Goal: Navigation & Orientation: Find specific page/section

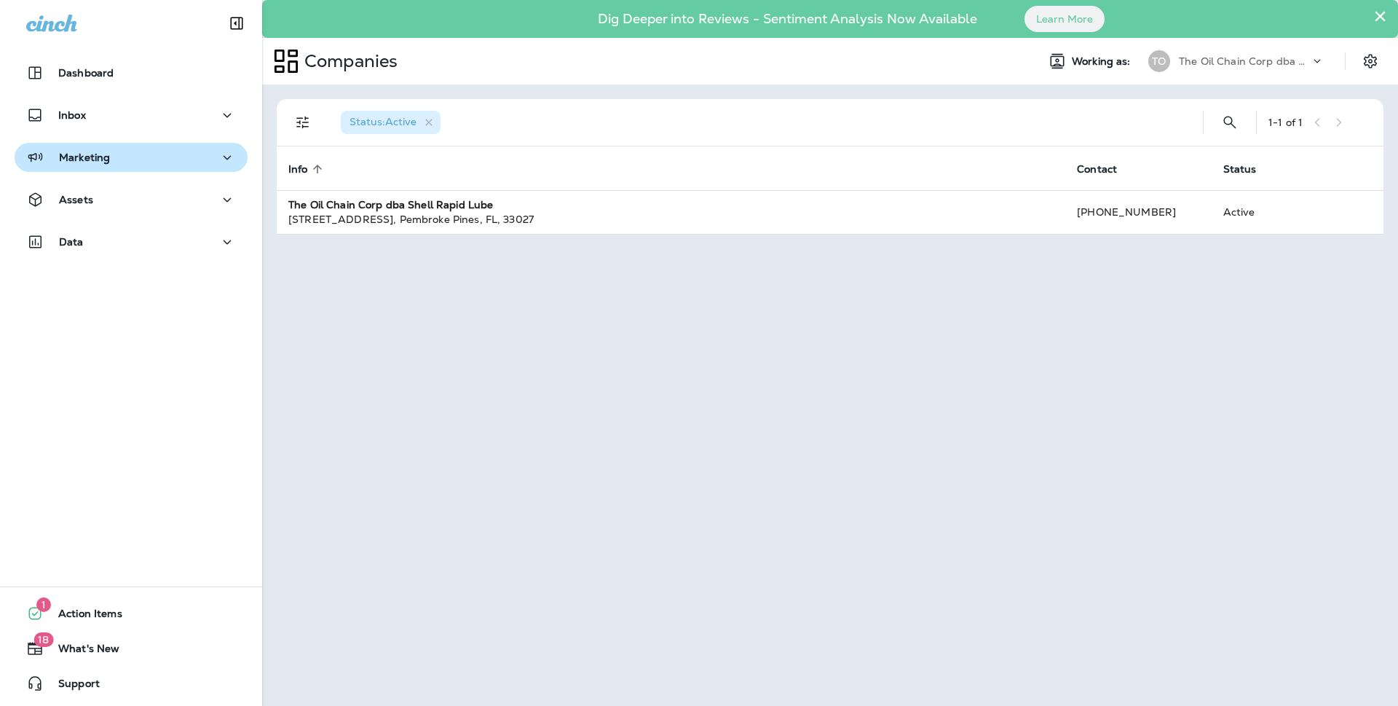
click at [218, 155] on icon "button" at bounding box center [226, 158] width 17 height 18
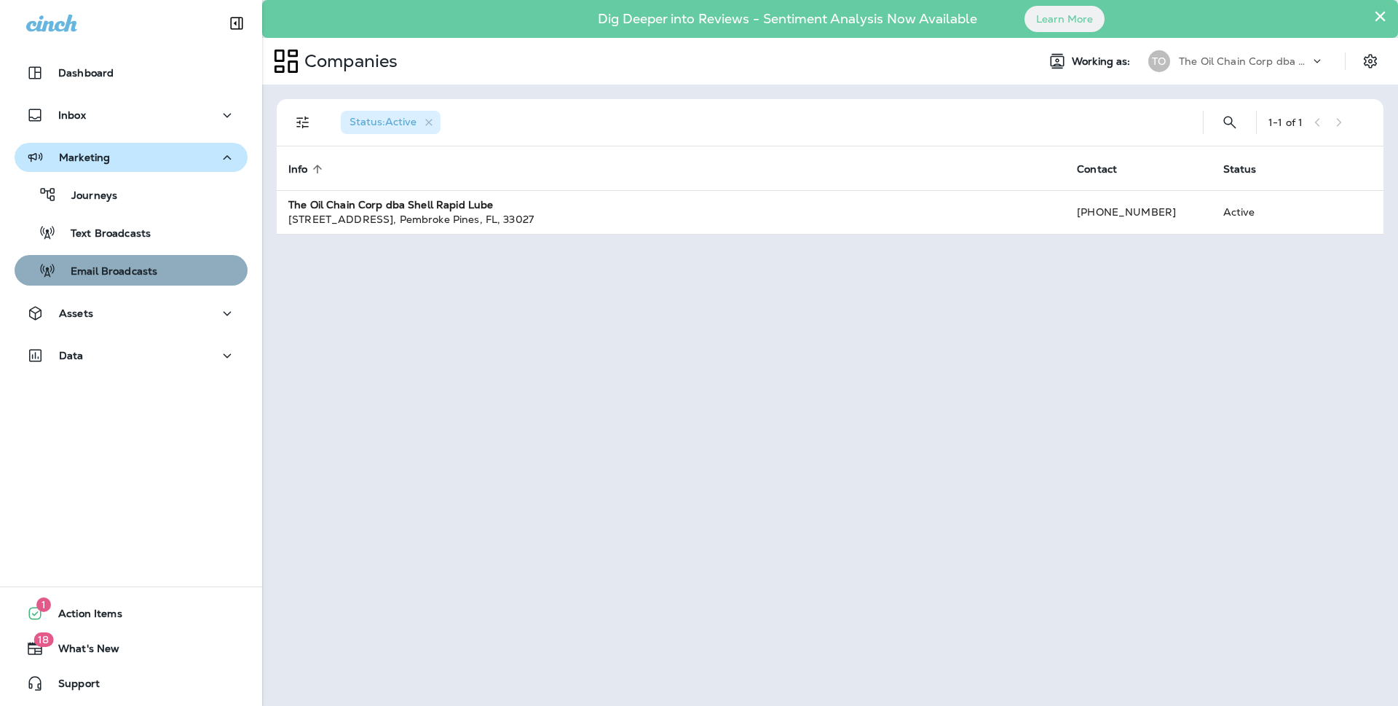
click at [160, 270] on div "Email Broadcasts" at bounding box center [130, 270] width 221 height 22
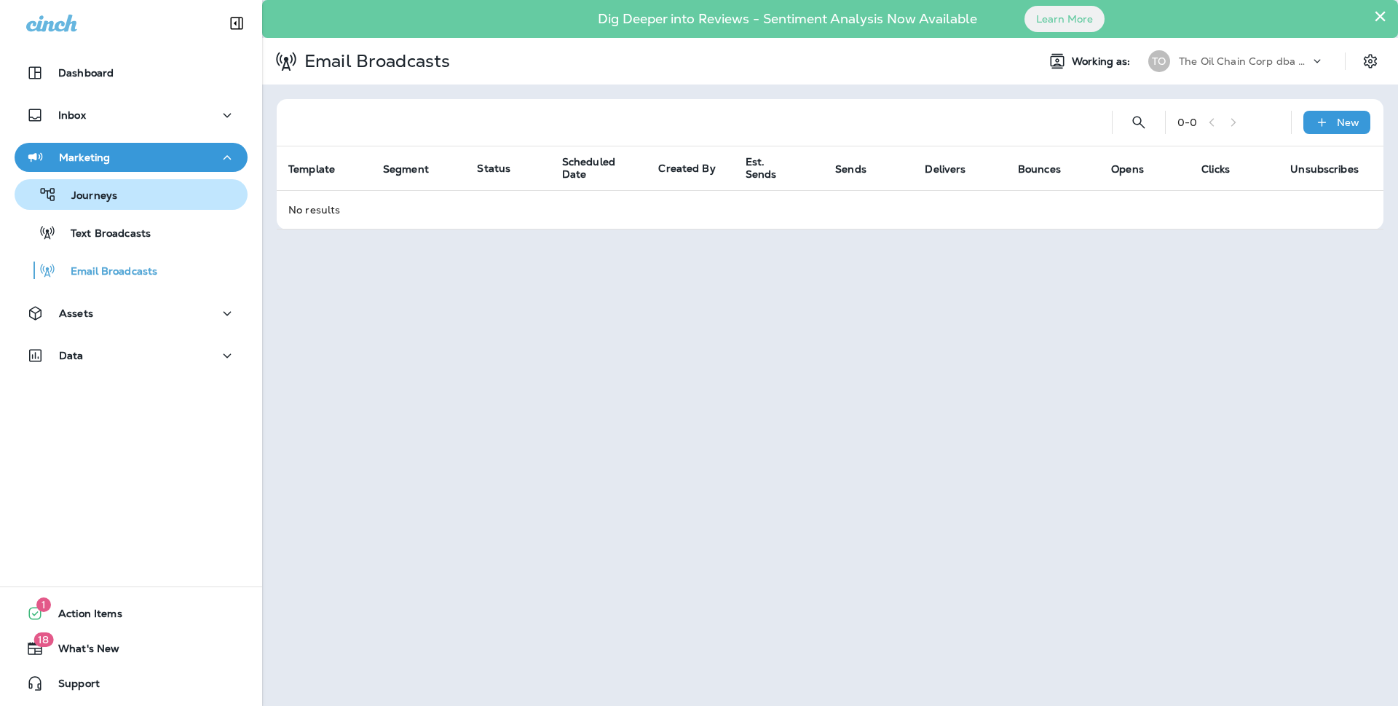
click at [100, 197] on p "Journeys" at bounding box center [87, 196] width 60 height 14
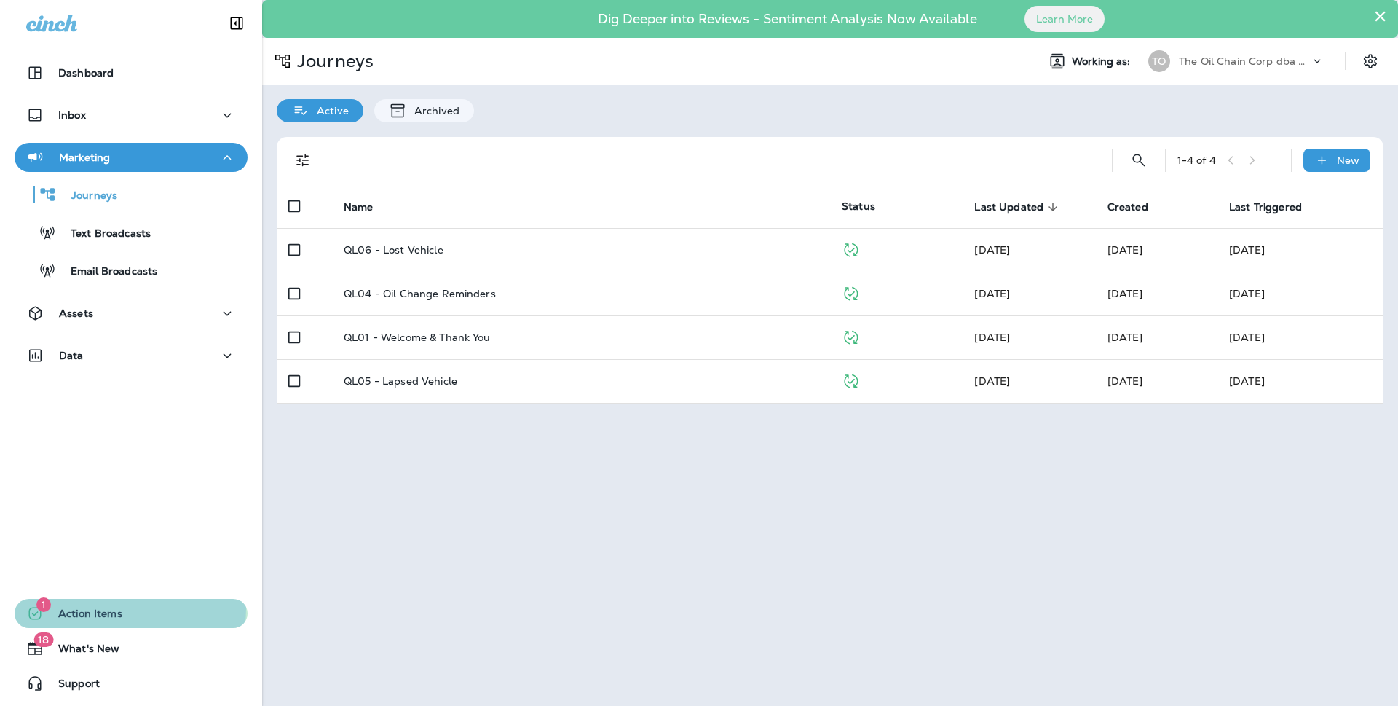
click at [108, 607] on span "Action Items" at bounding box center [83, 615] width 79 height 17
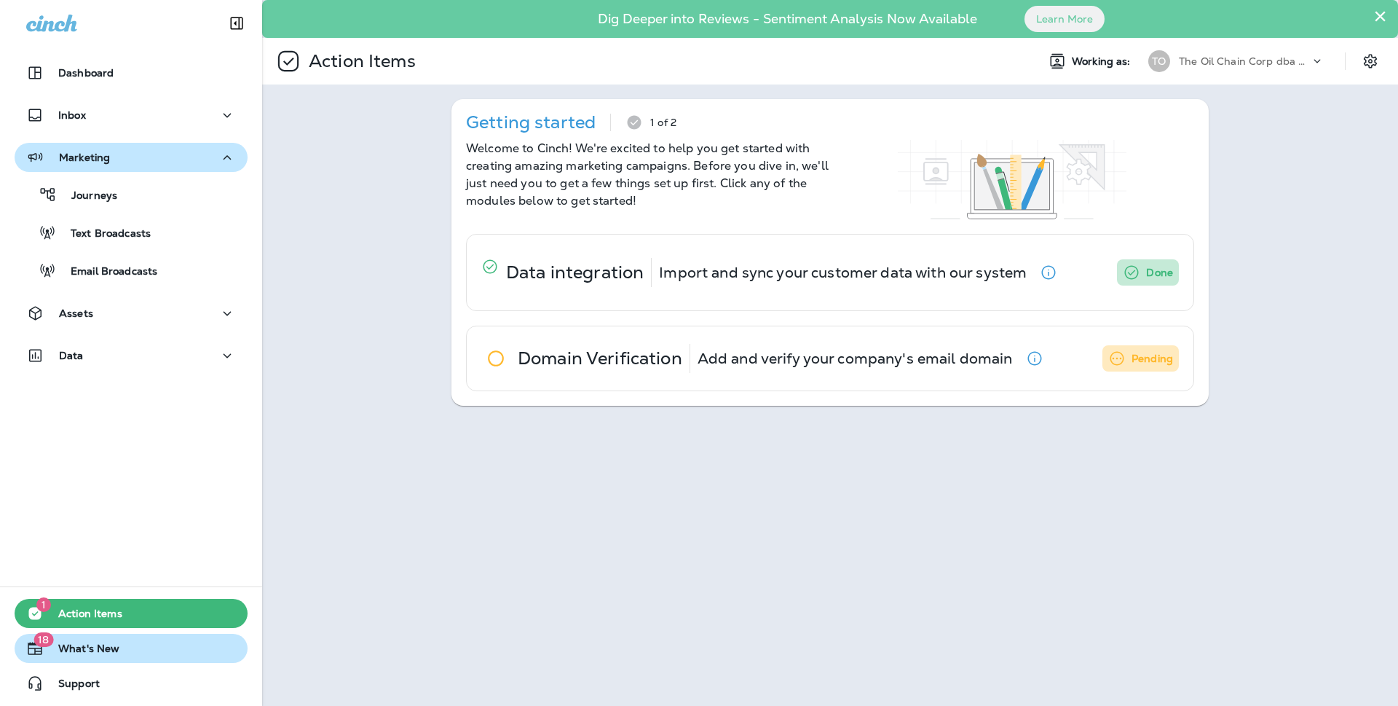
click at [95, 644] on span "What's New" at bounding box center [82, 650] width 76 height 17
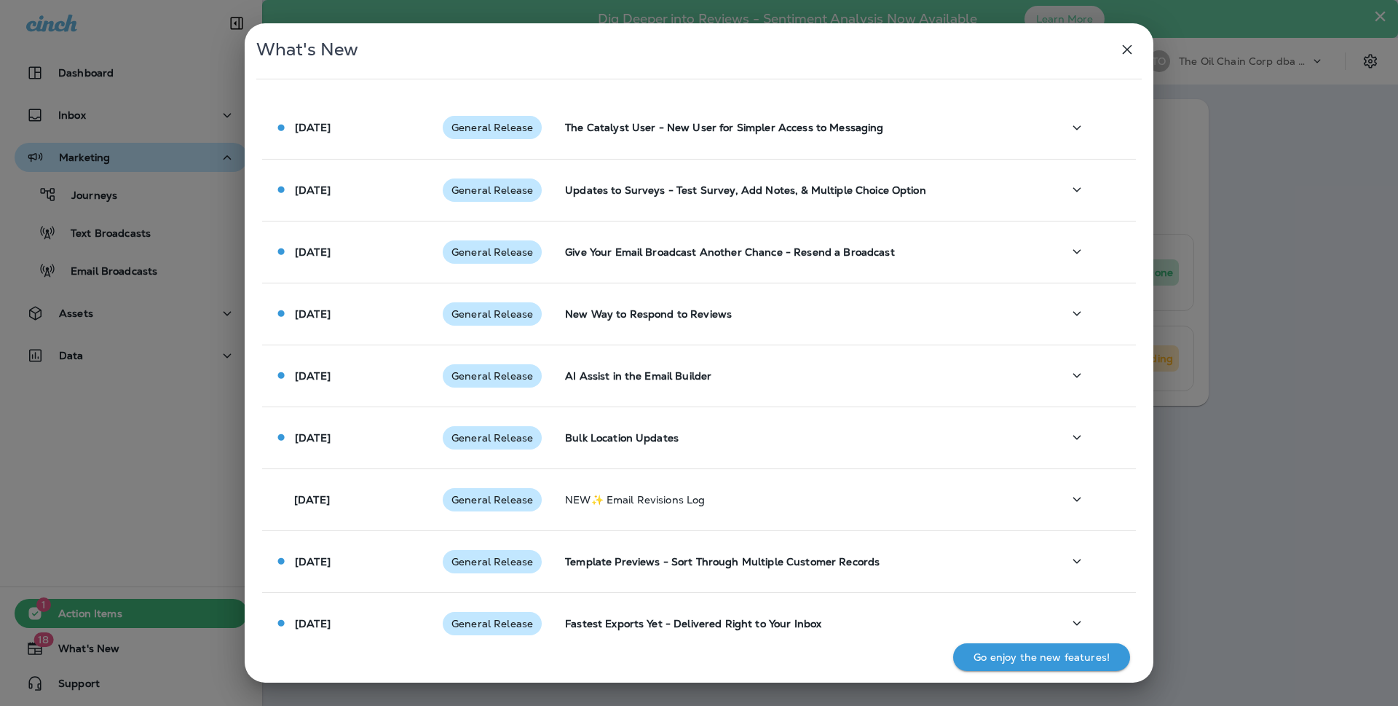
click at [87, 676] on div "What's New Aug 8 2025 General Release The Catalyst User - New User for Simpler …" at bounding box center [699, 353] width 1398 height 706
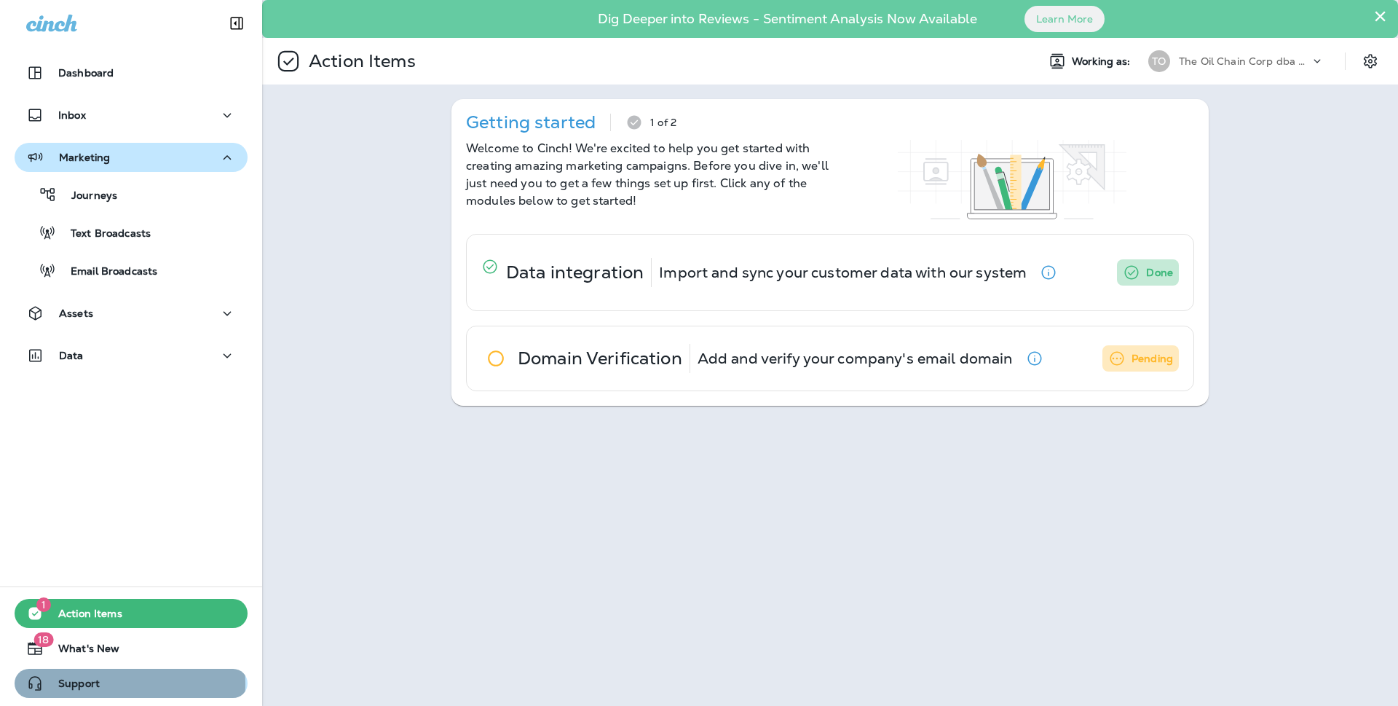
click at [89, 684] on span "Support" at bounding box center [72, 685] width 56 height 17
click at [76, 685] on span "Support" at bounding box center [72, 685] width 56 height 17
click at [1370, 61] on icon "Settings" at bounding box center [1370, 60] width 17 height 17
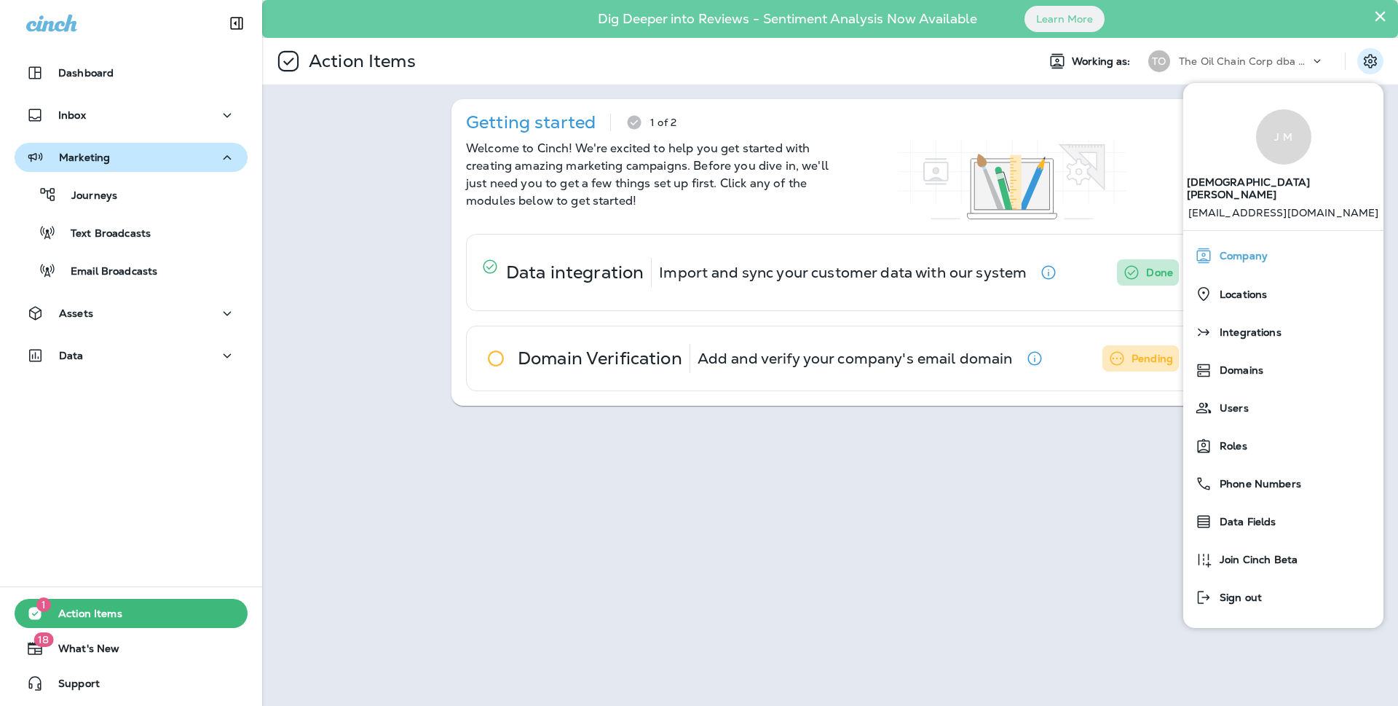
click at [1225, 250] on span "Company" at bounding box center [1239, 256] width 55 height 12
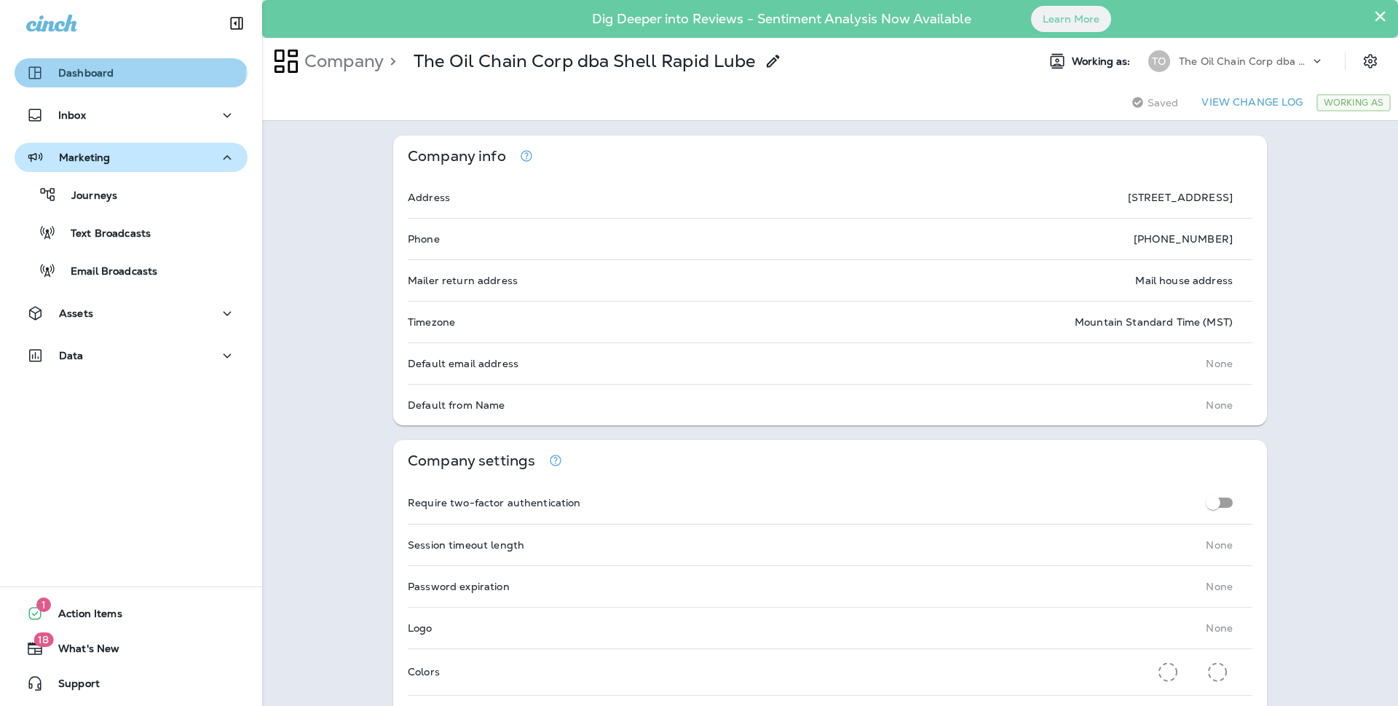
click at [109, 68] on p "Dashboard" at bounding box center [85, 73] width 55 height 12
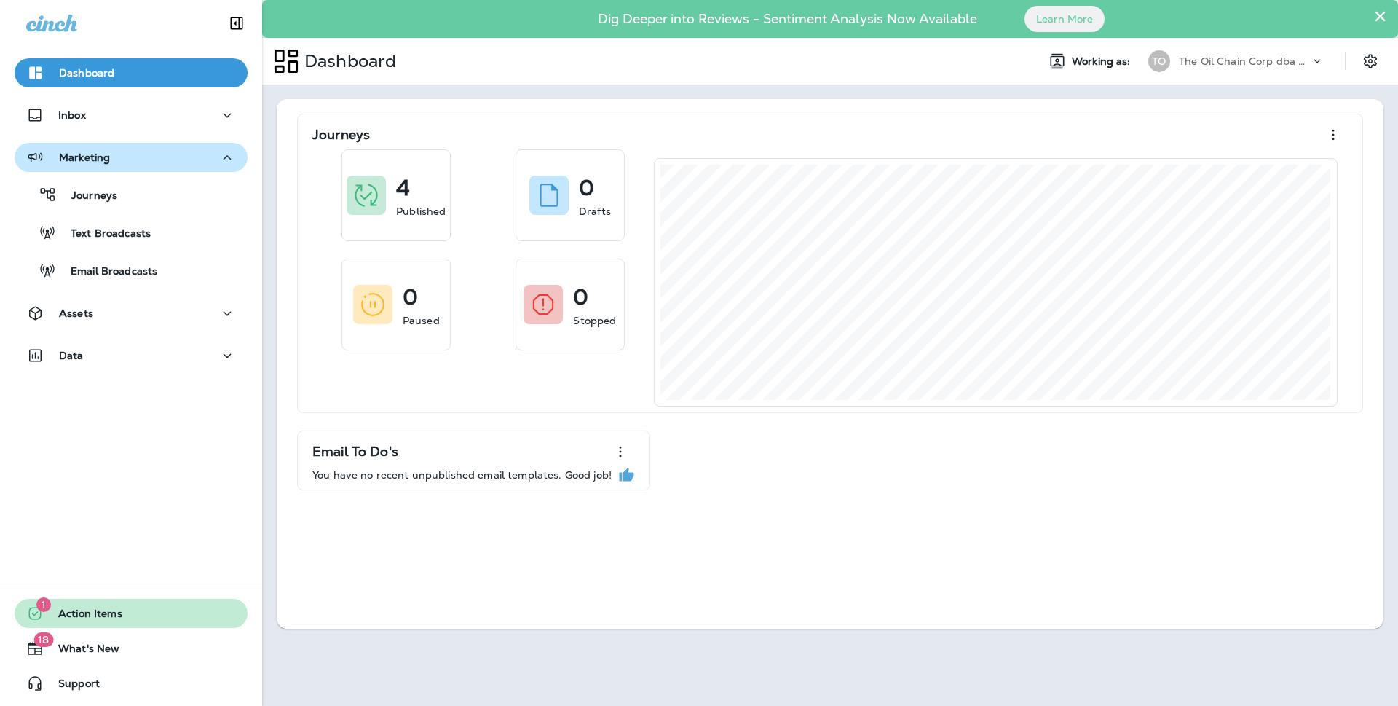
click at [84, 609] on span "Action Items" at bounding box center [83, 615] width 79 height 17
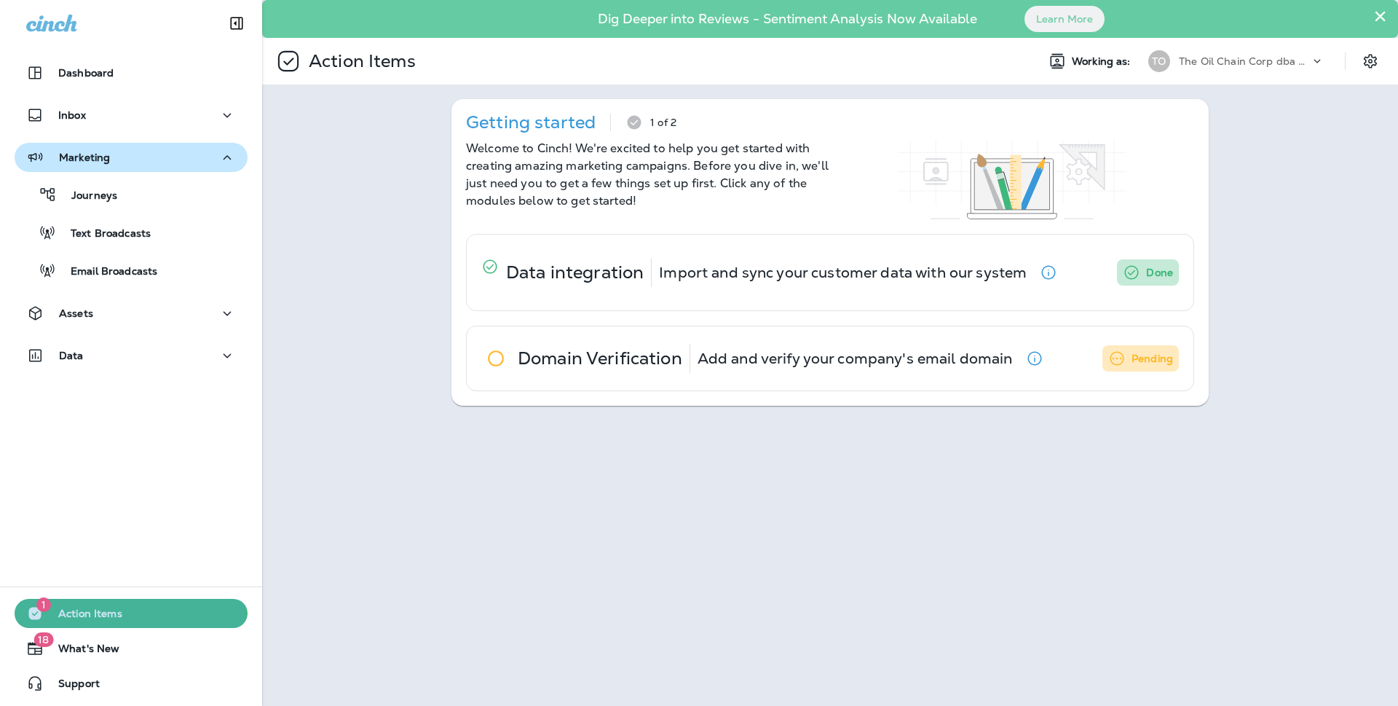
click at [108, 616] on span "Action Items" at bounding box center [83, 615] width 79 height 17
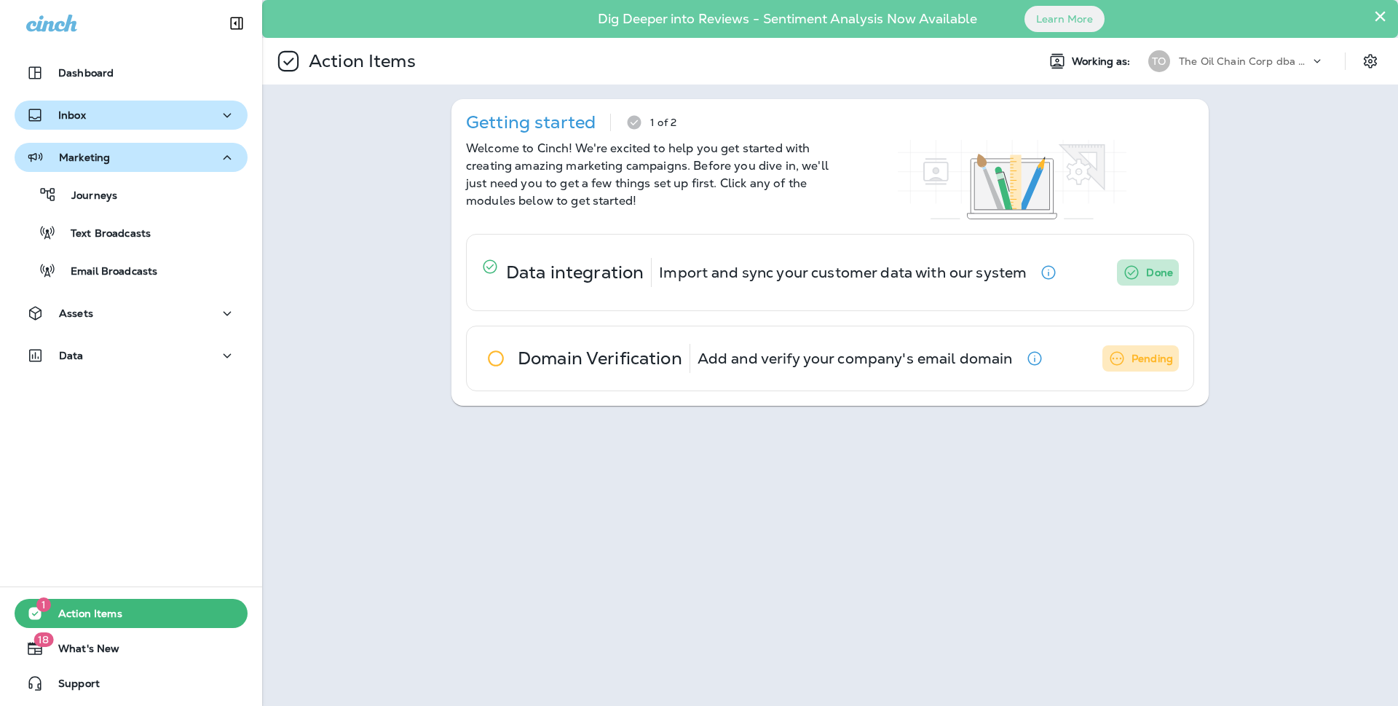
click at [228, 117] on icon "button" at bounding box center [226, 115] width 17 height 18
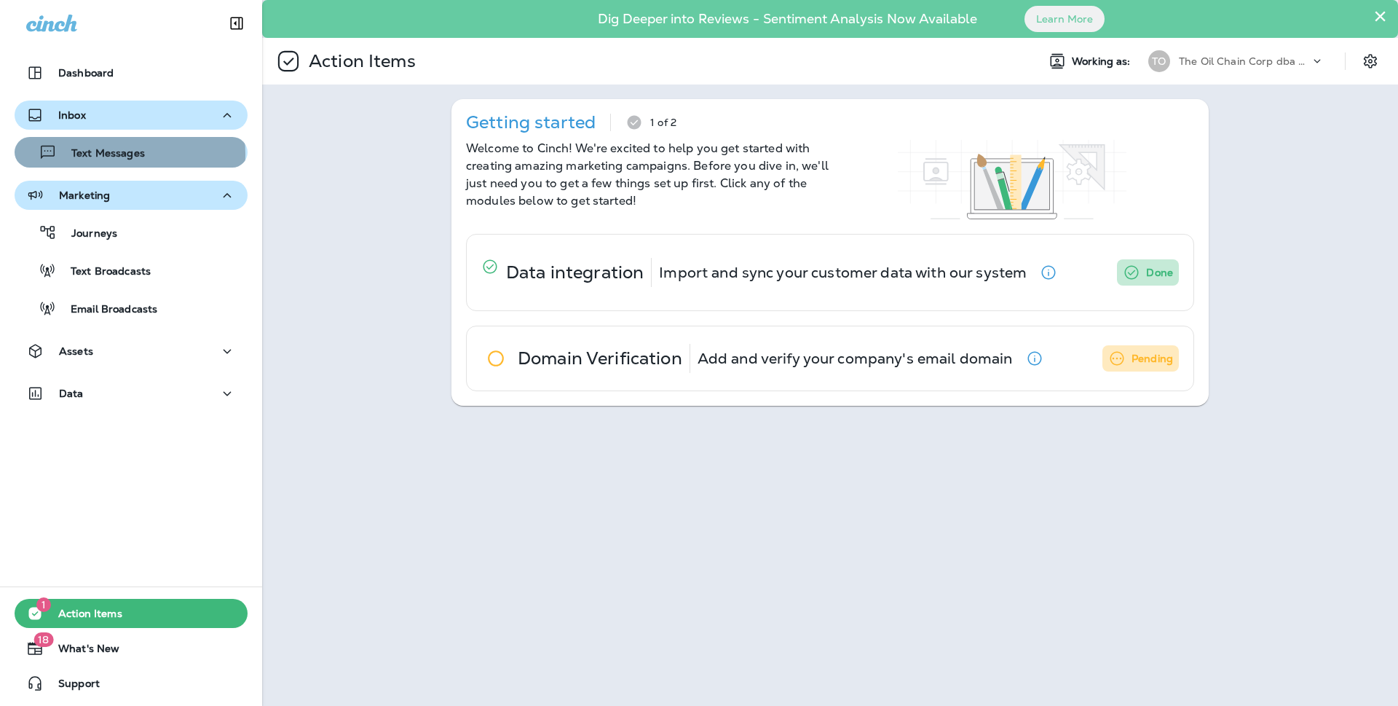
click at [89, 154] on p "Text Messages" at bounding box center [101, 154] width 88 height 14
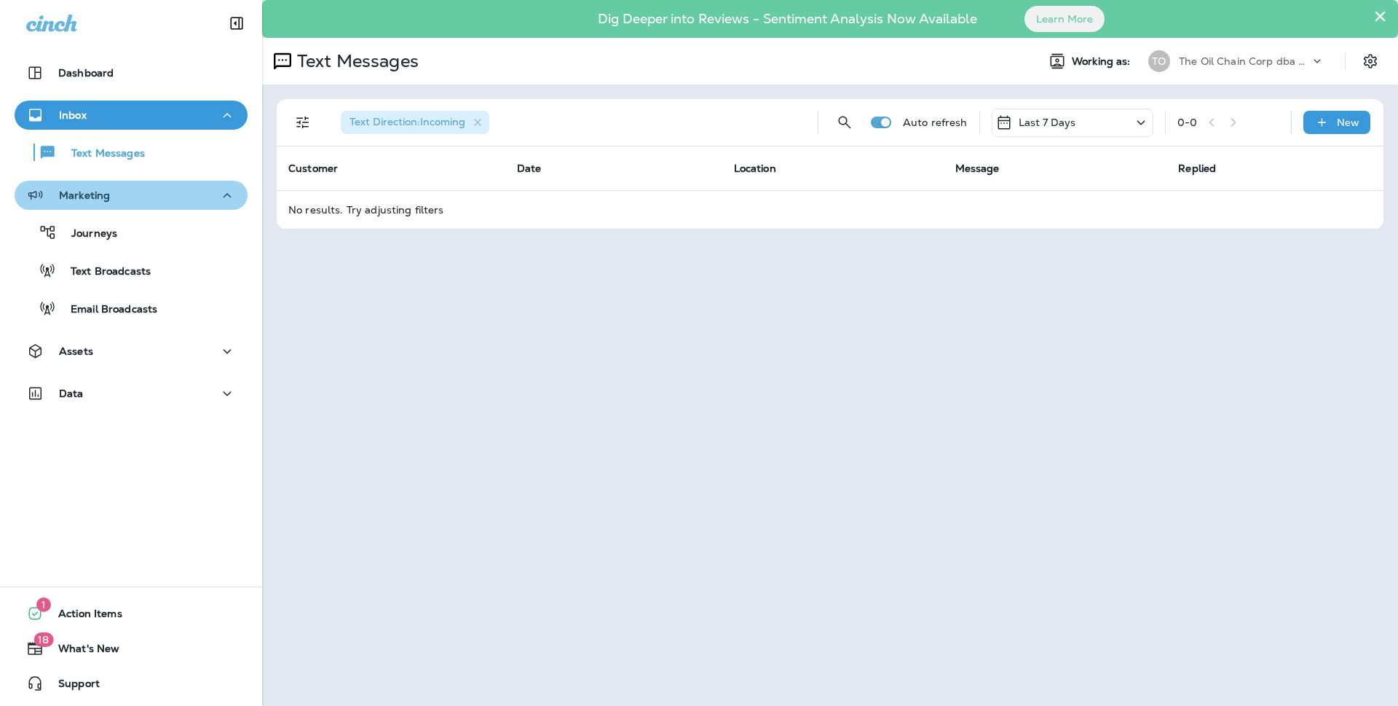
click at [146, 201] on div "Marketing" at bounding box center [131, 195] width 210 height 18
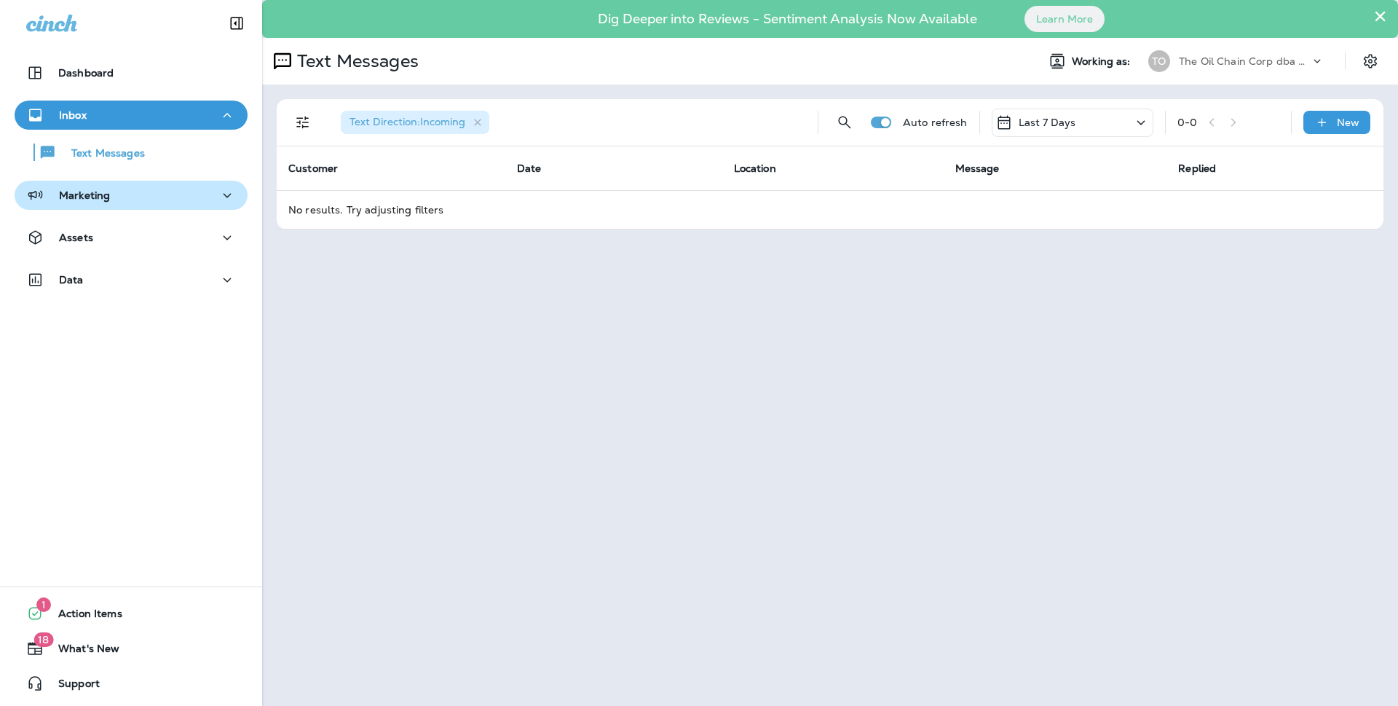
click at [146, 202] on div "Marketing" at bounding box center [131, 195] width 210 height 18
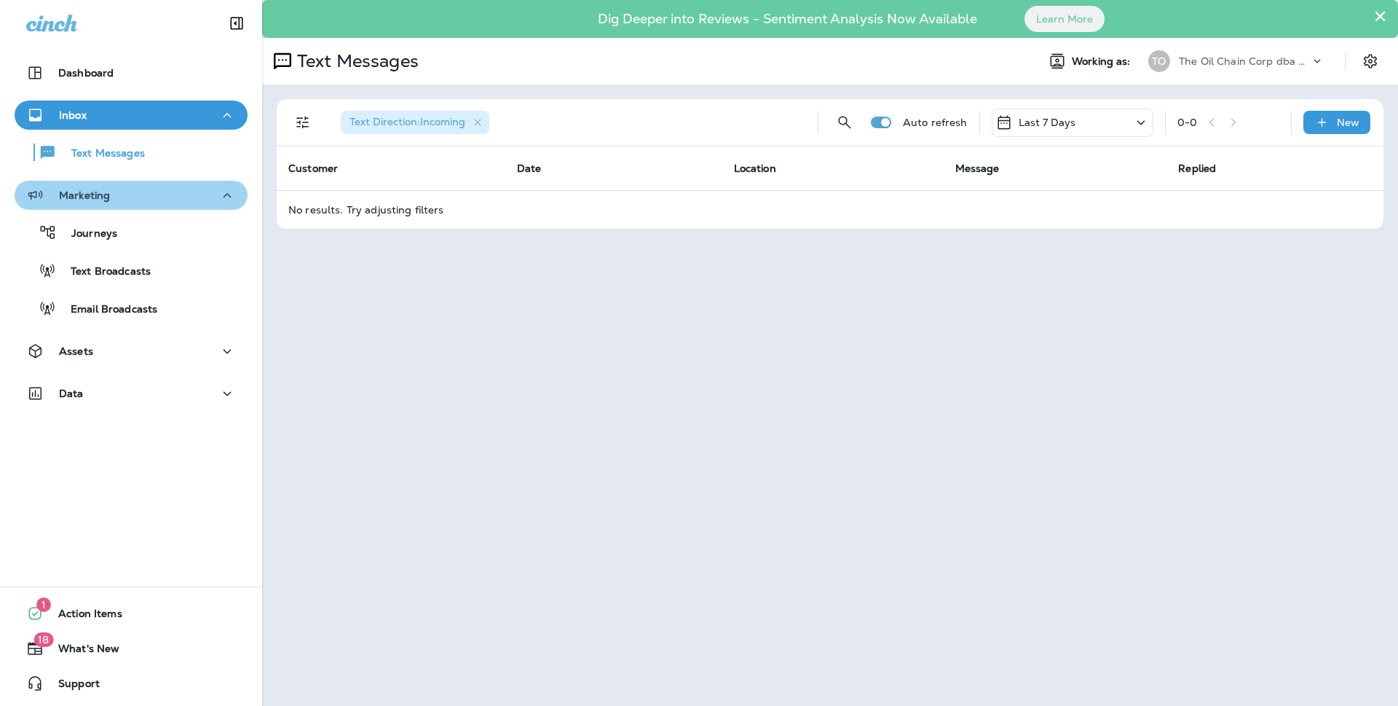
click at [146, 202] on div "Marketing" at bounding box center [131, 195] width 210 height 18
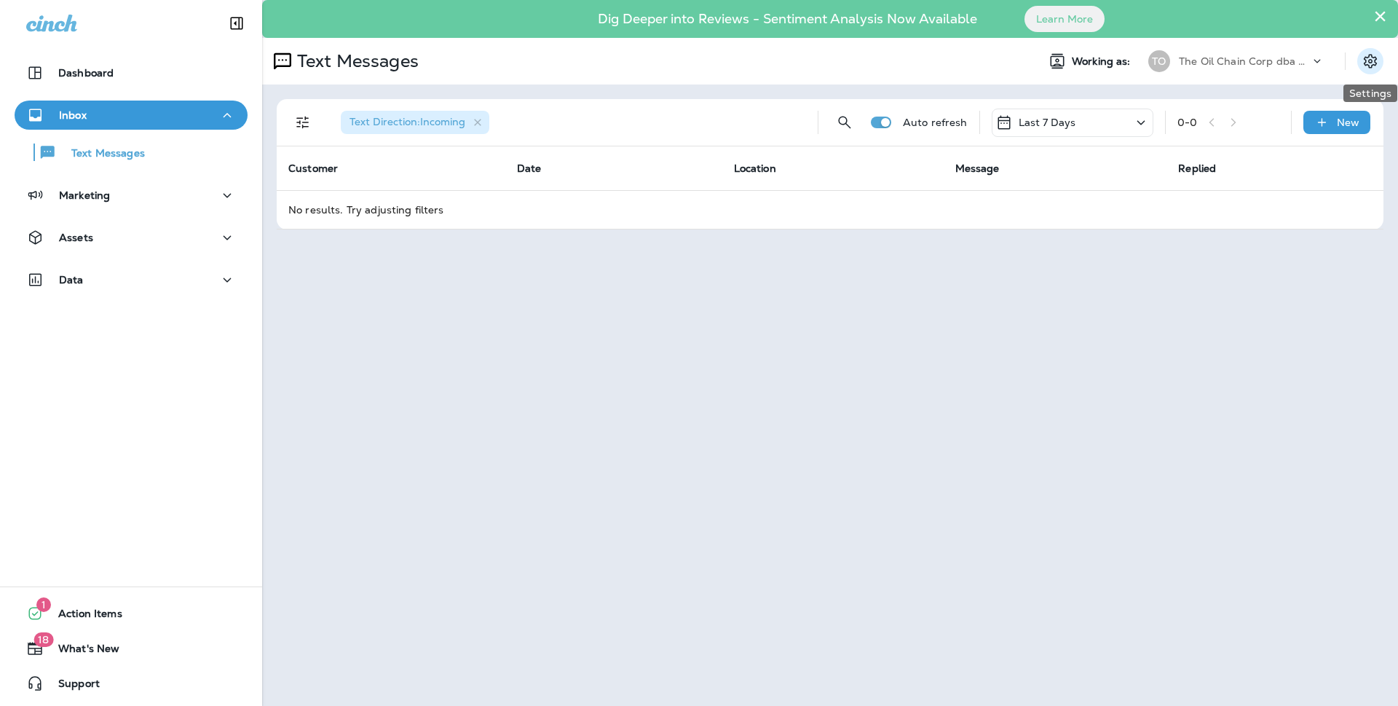
click at [1368, 59] on icon "Settings" at bounding box center [1370, 60] width 17 height 17
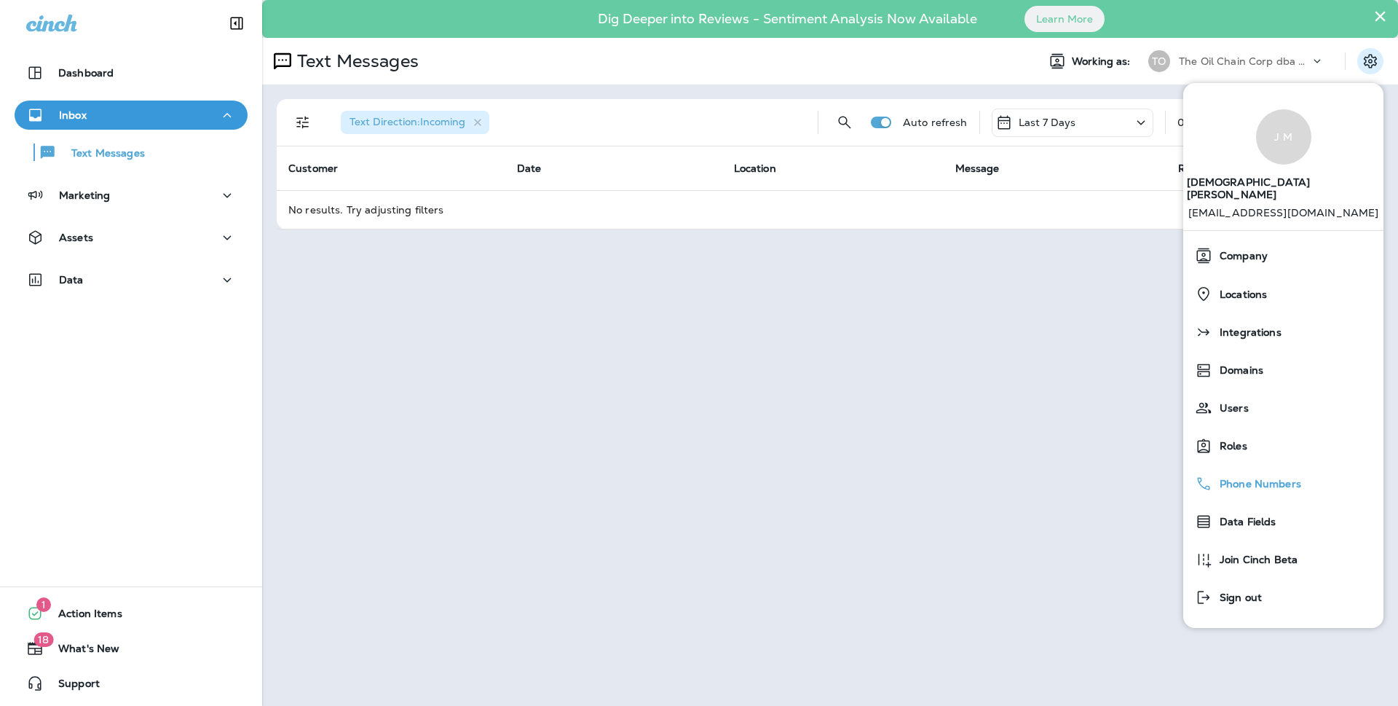
click at [1257, 478] on span "Phone Numbers" at bounding box center [1256, 484] width 89 height 12
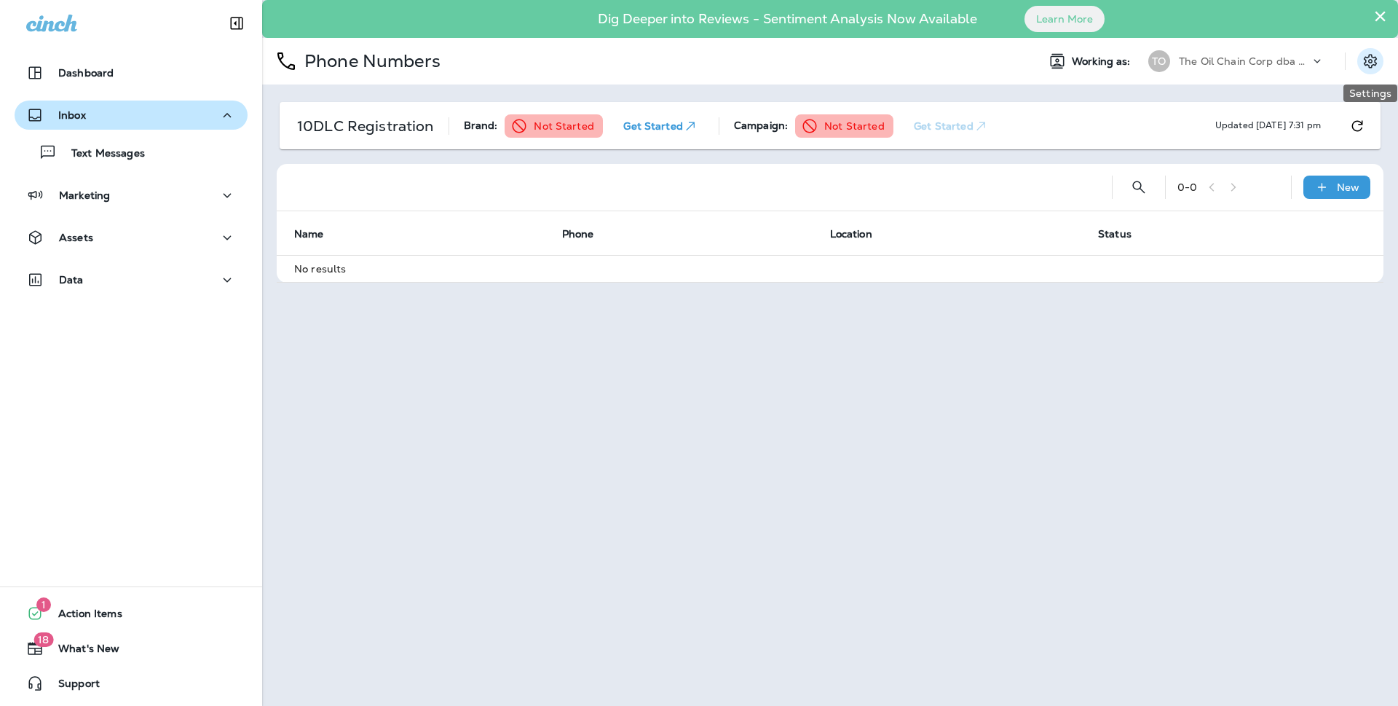
click at [1370, 67] on icon "Settings" at bounding box center [1370, 61] width 13 height 14
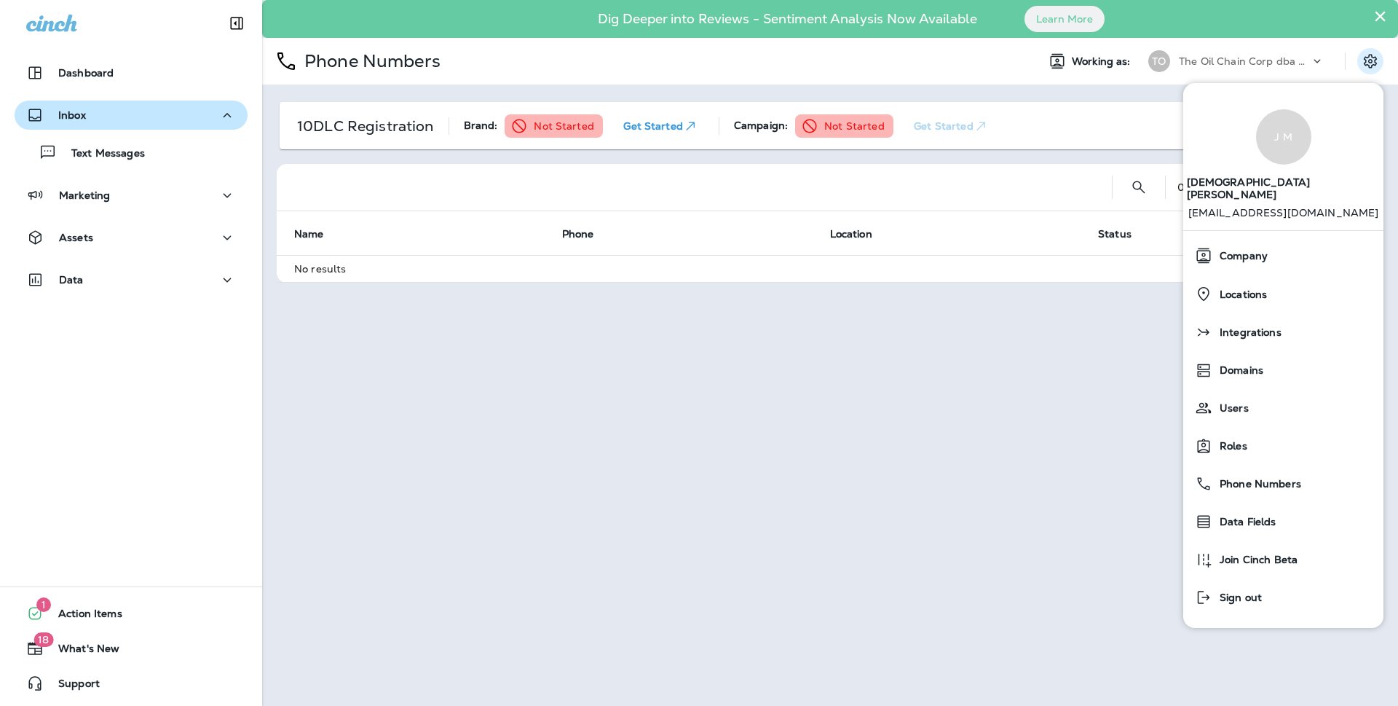
click at [895, 57] on div "Phone Numbers" at bounding box center [643, 61] width 763 height 36
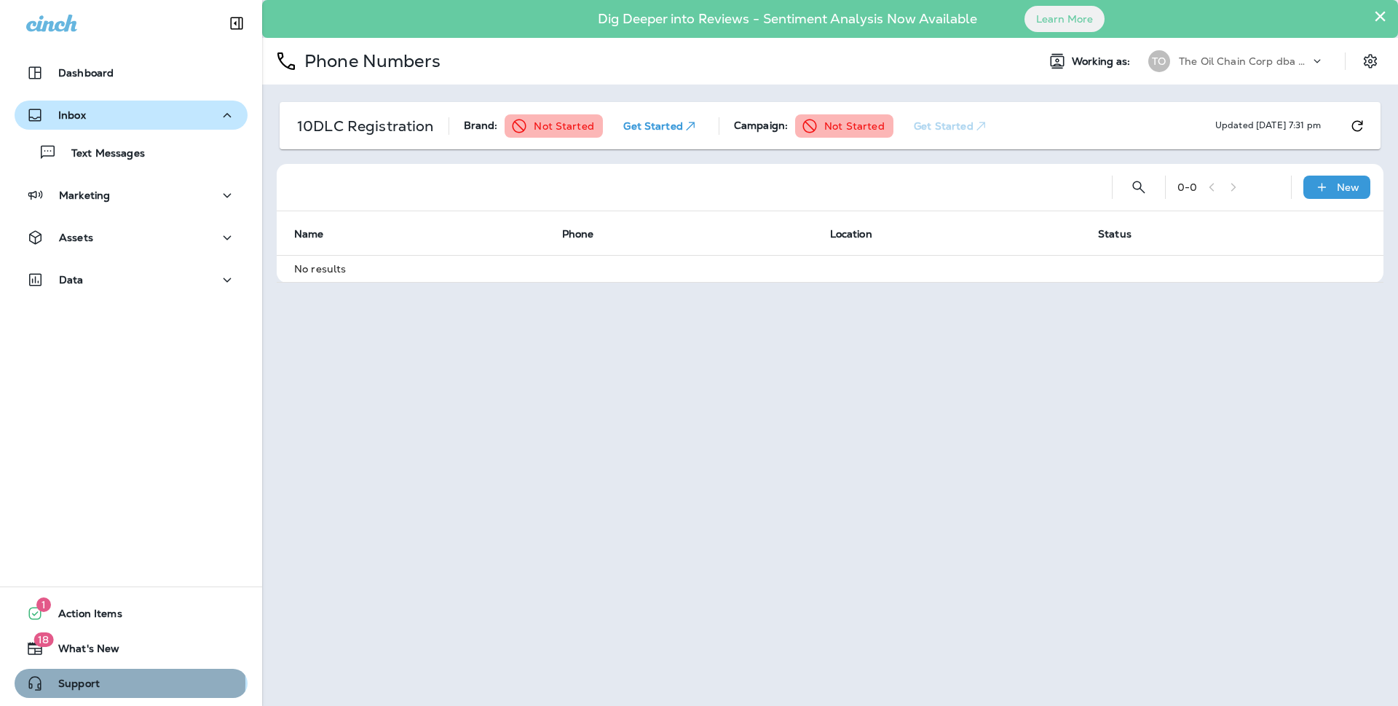
click at [74, 683] on span "Support" at bounding box center [72, 685] width 56 height 17
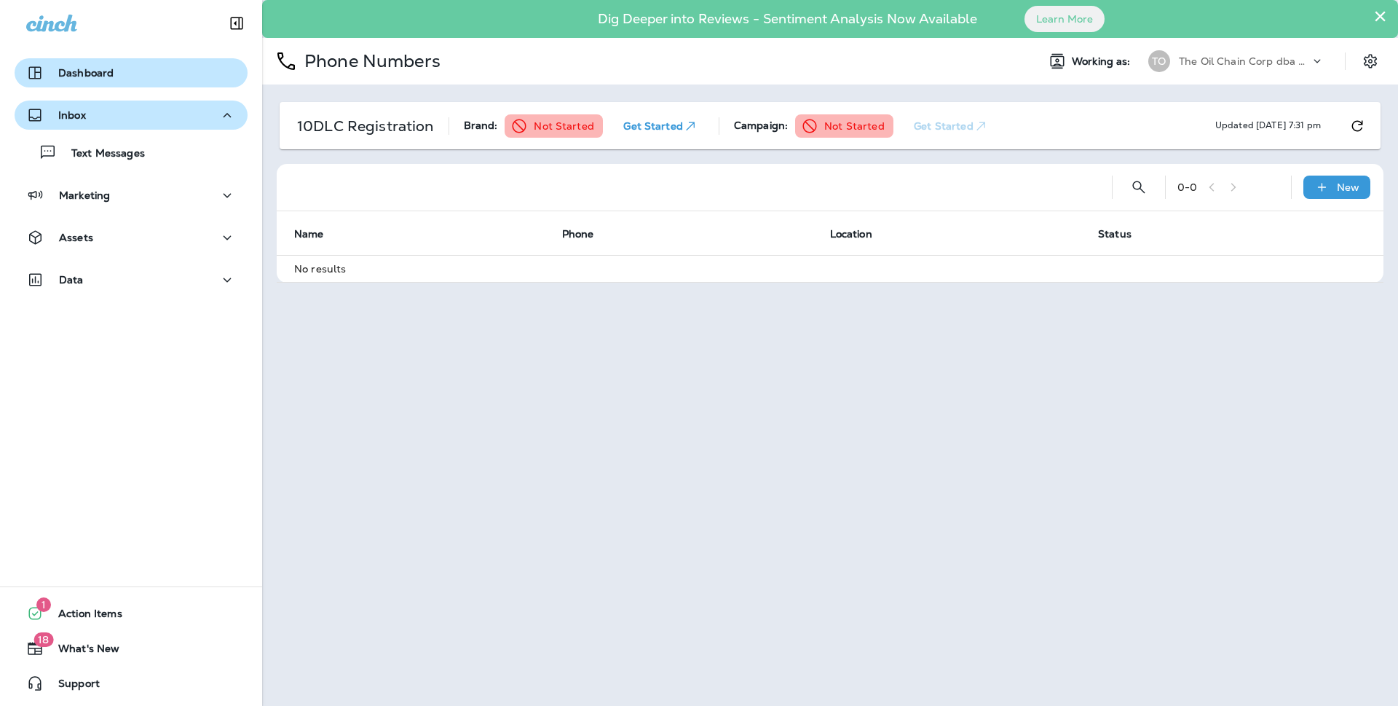
click at [97, 76] on p "Dashboard" at bounding box center [85, 73] width 55 height 12
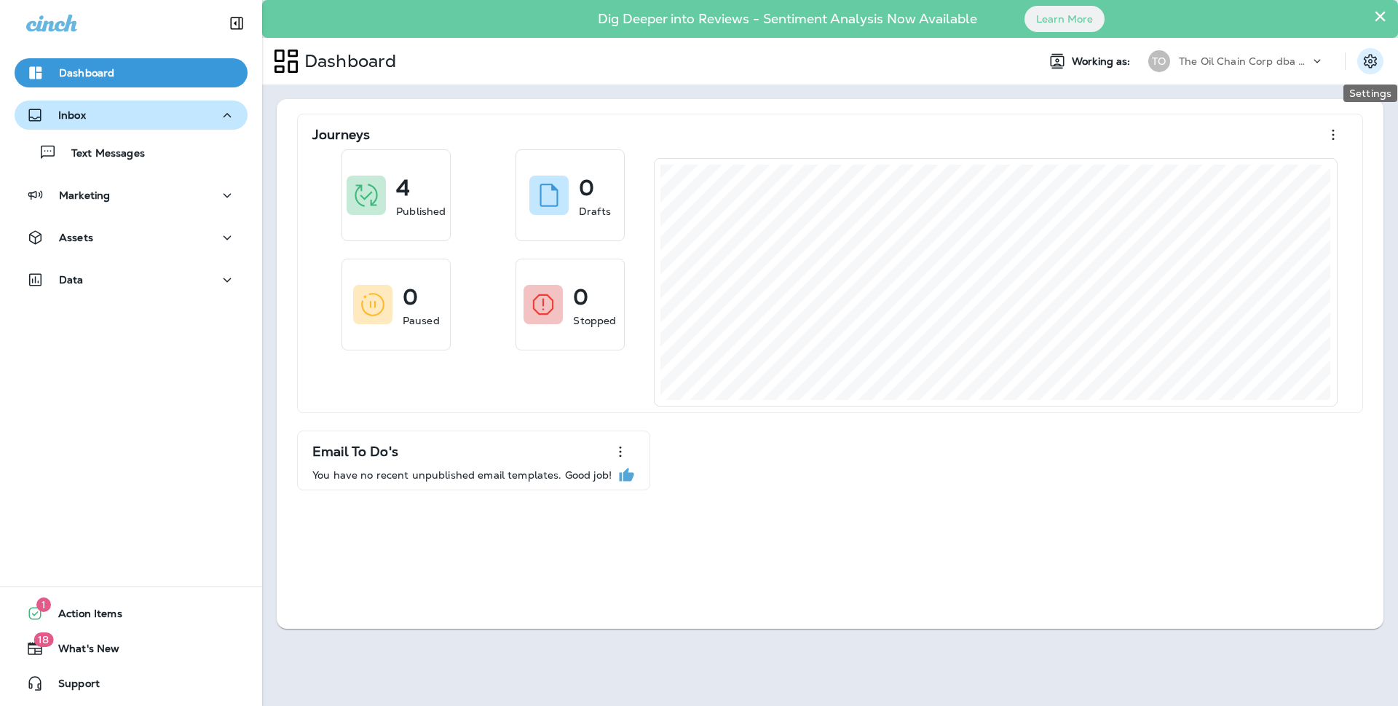
click at [1368, 63] on icon "Settings" at bounding box center [1370, 60] width 17 height 17
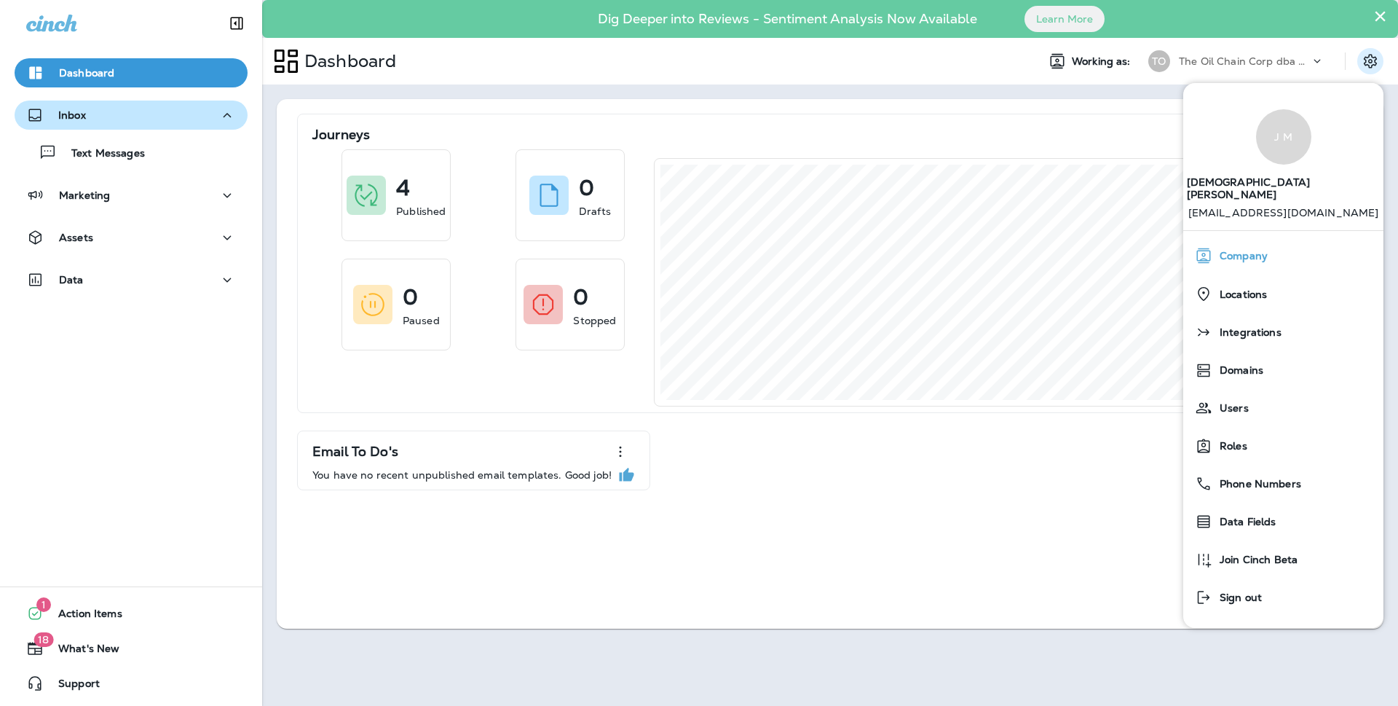
click at [1234, 250] on span "Company" at bounding box center [1239, 256] width 55 height 12
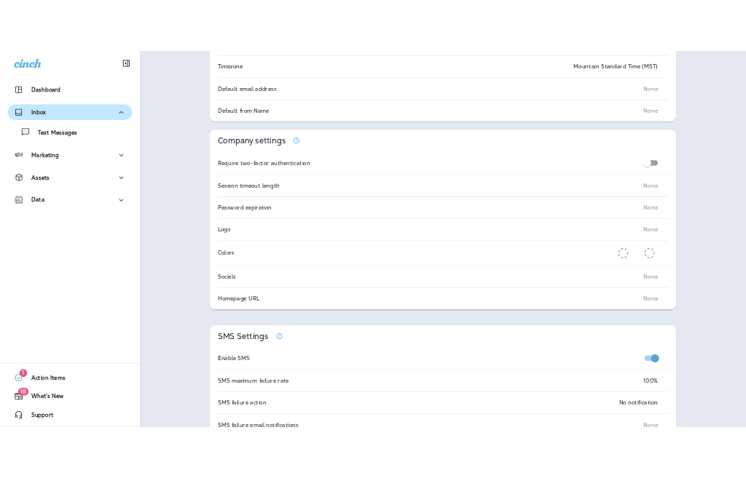
scroll to position [32, 0]
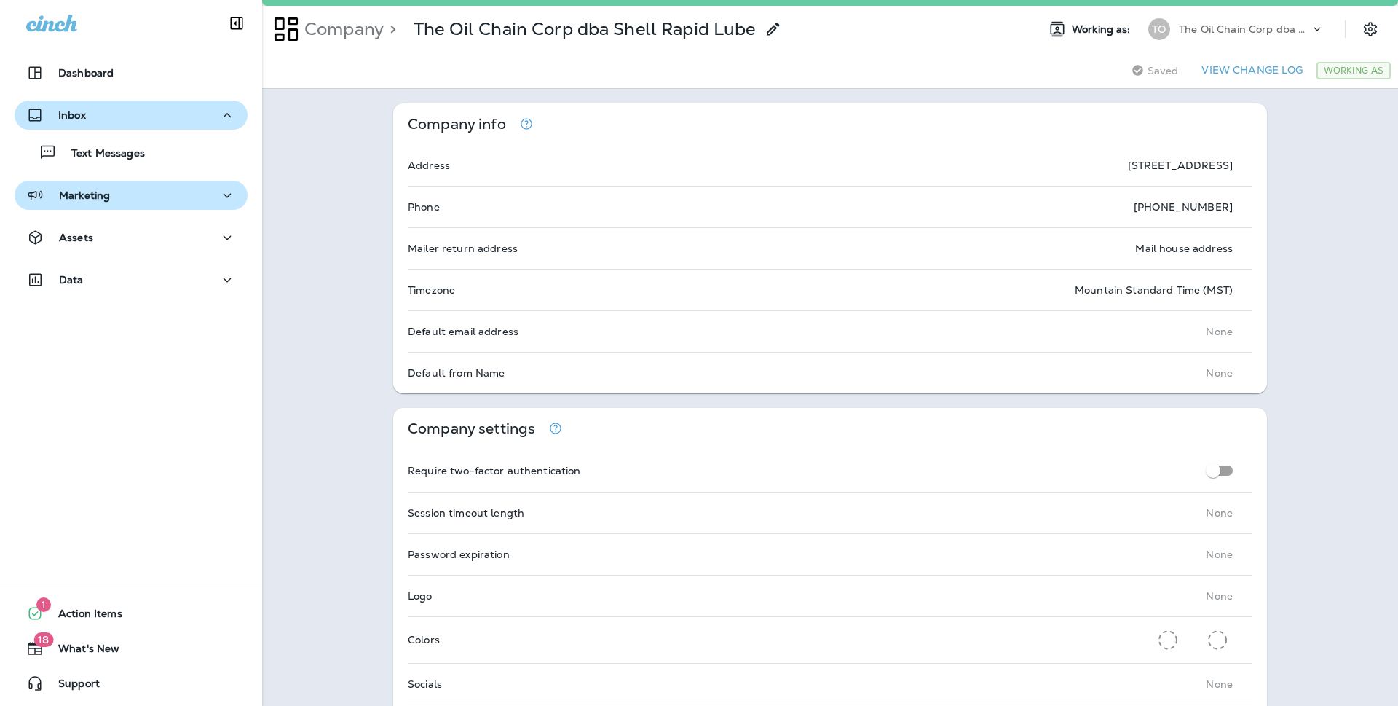
click at [196, 195] on div "Marketing" at bounding box center [131, 195] width 210 height 18
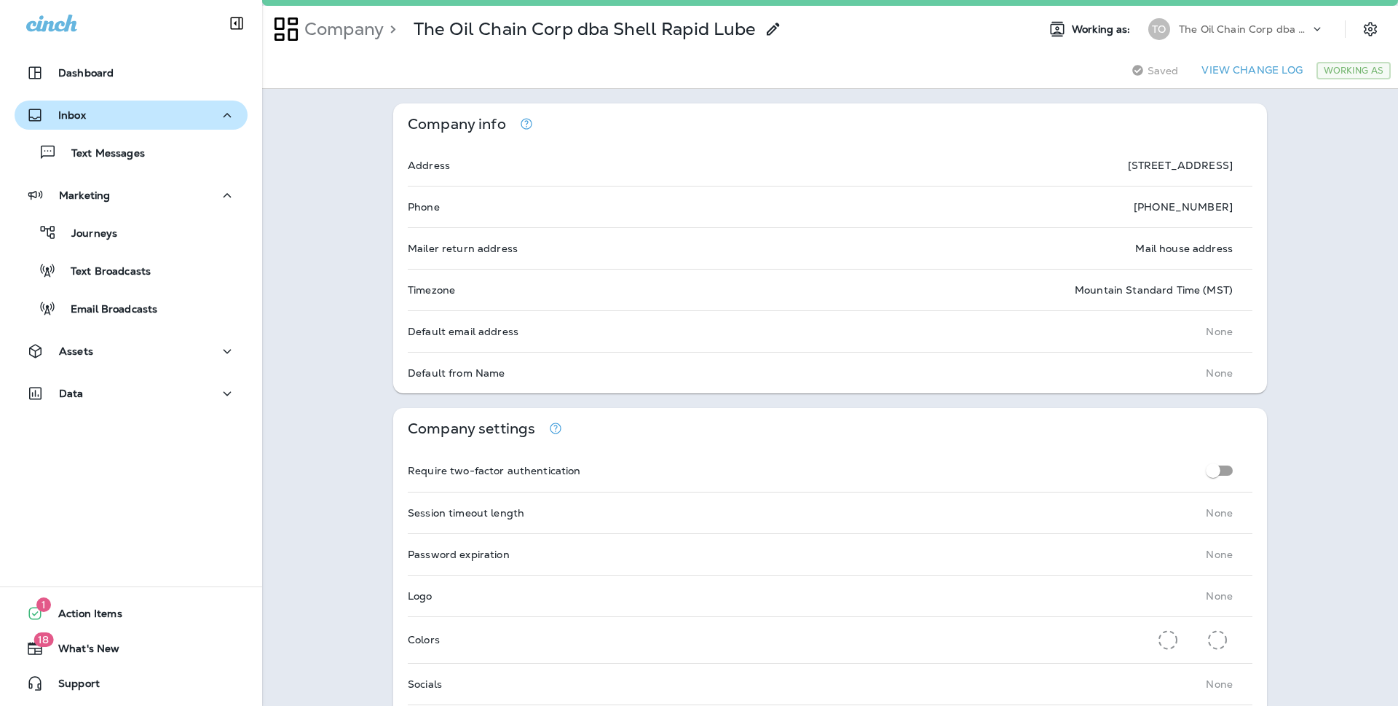
click at [1310, 27] on icon at bounding box center [1317, 29] width 15 height 15
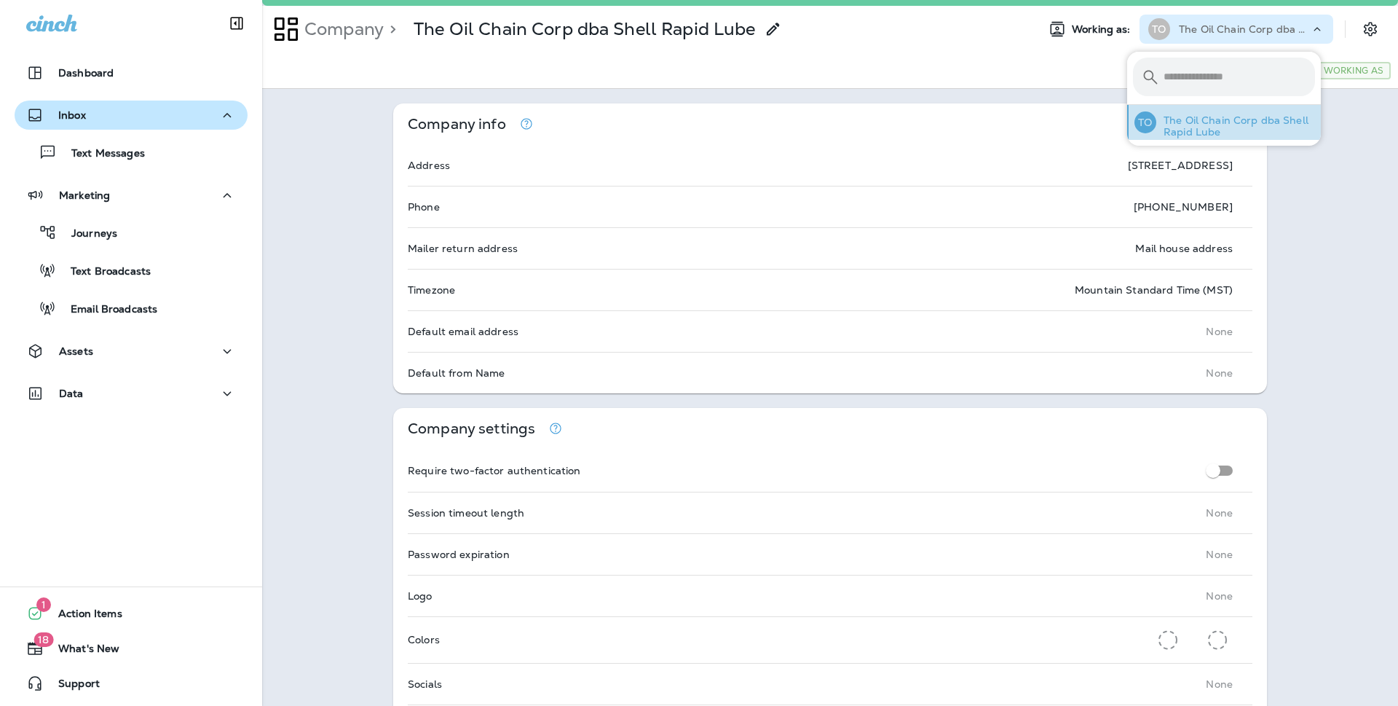
click at [1239, 124] on p "The Oil Chain Corp dba Shell Rapid Lube" at bounding box center [1235, 125] width 159 height 23
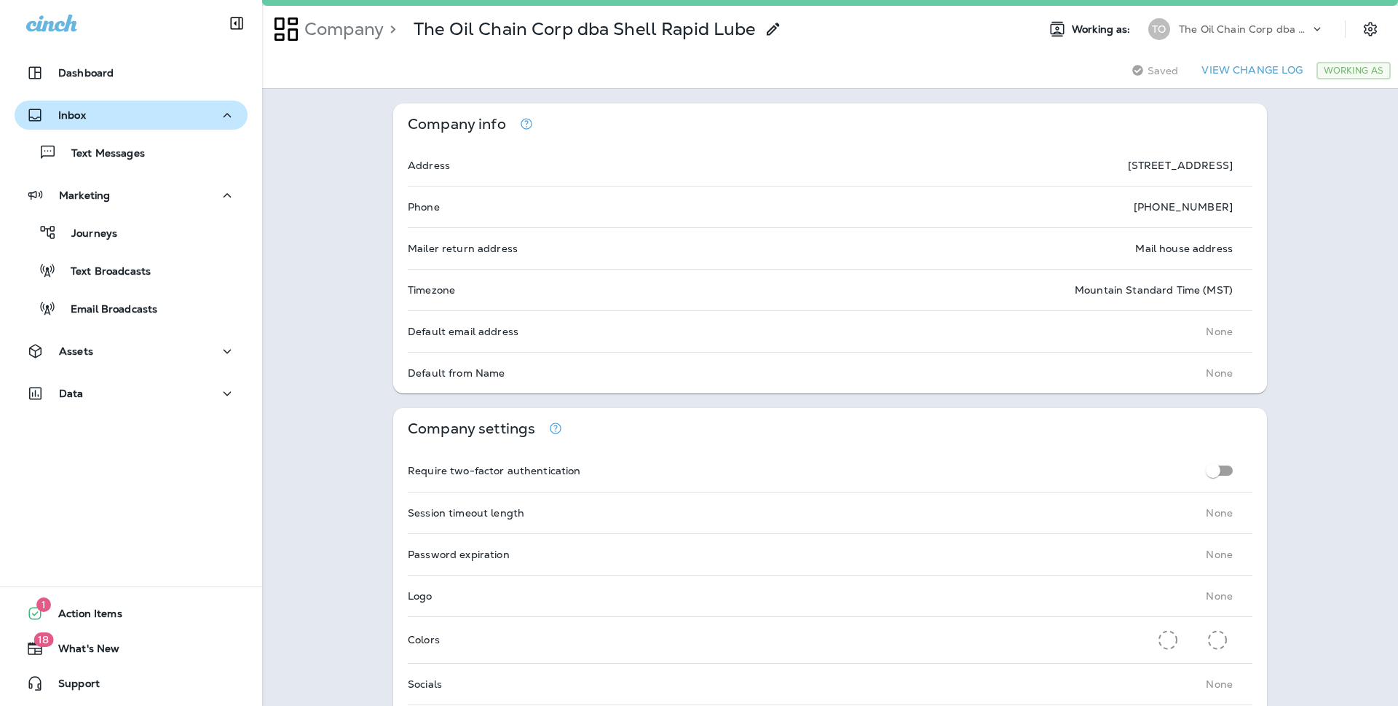
click at [52, 25] on icon at bounding box center [51, 23] width 51 height 17
click at [1237, 68] on button "View Change Log" at bounding box center [1252, 70] width 113 height 23
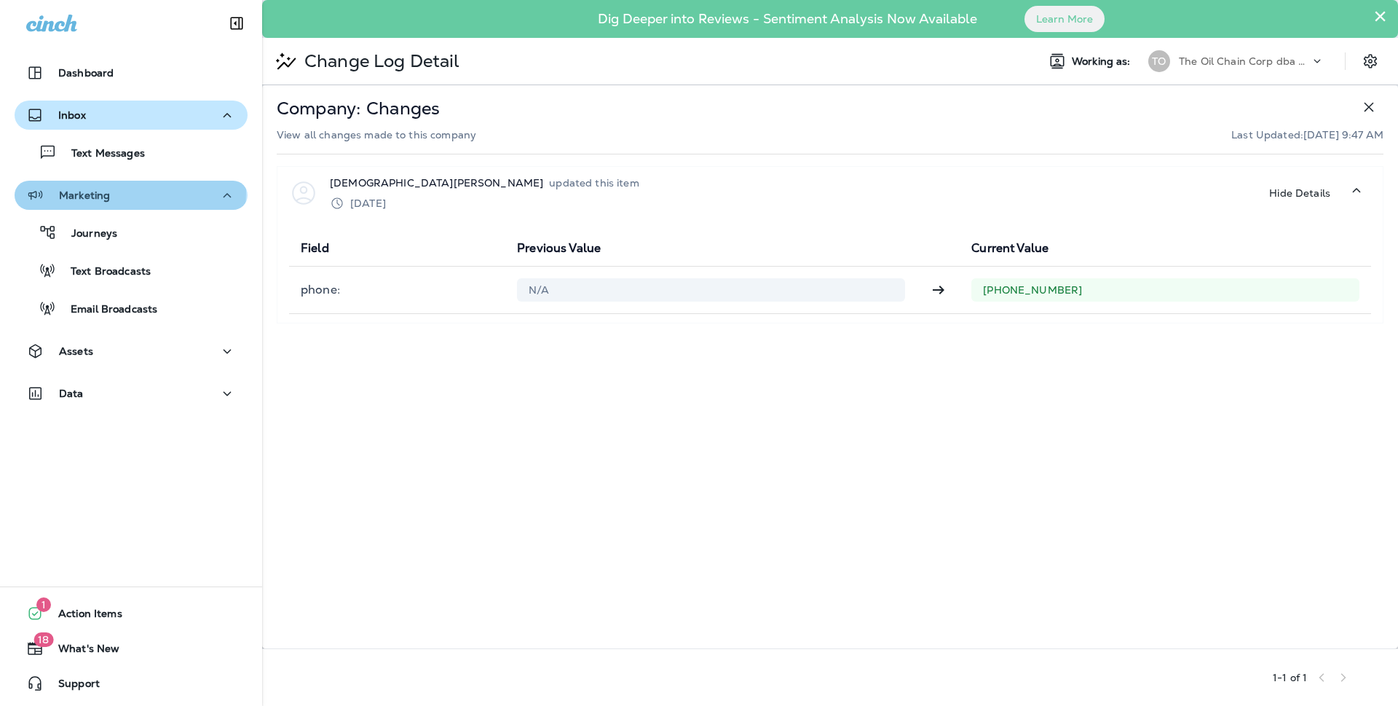
click at [106, 191] on p "Marketing" at bounding box center [84, 195] width 51 height 12
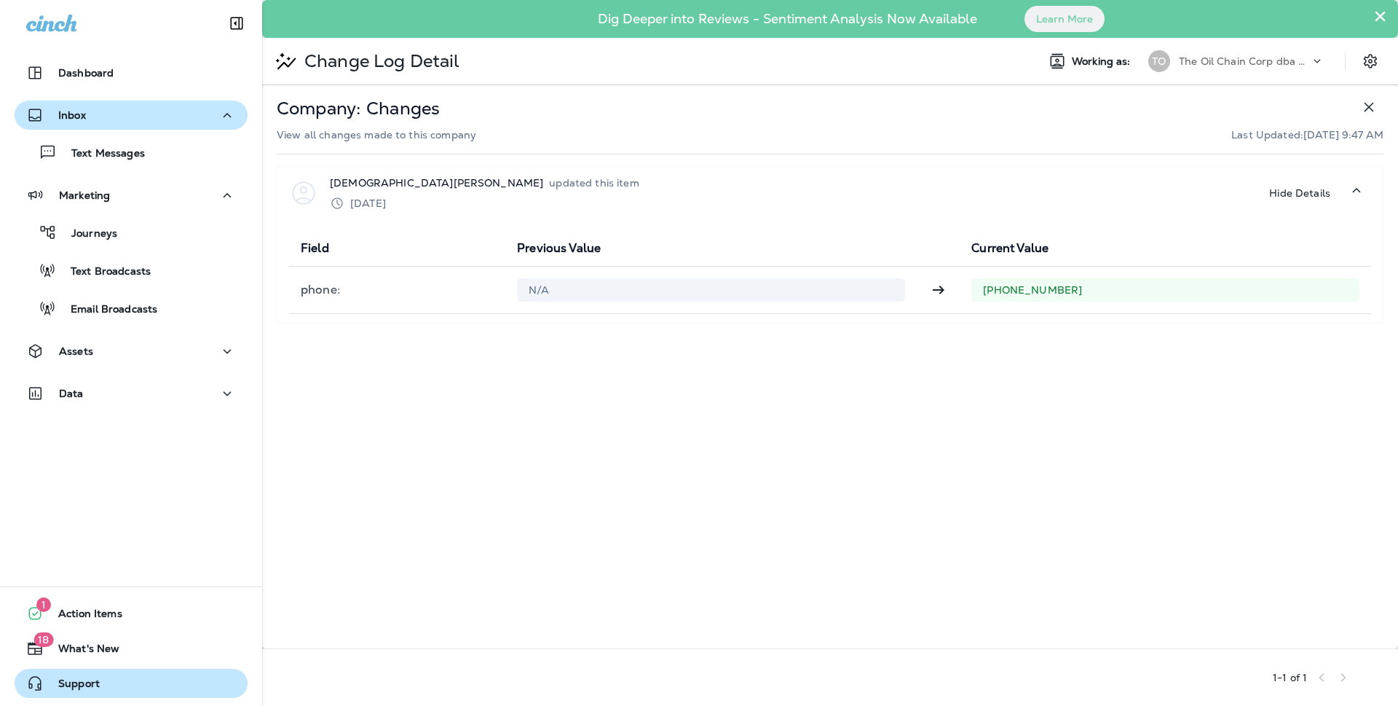
click at [91, 685] on span "Support" at bounding box center [72, 685] width 56 height 17
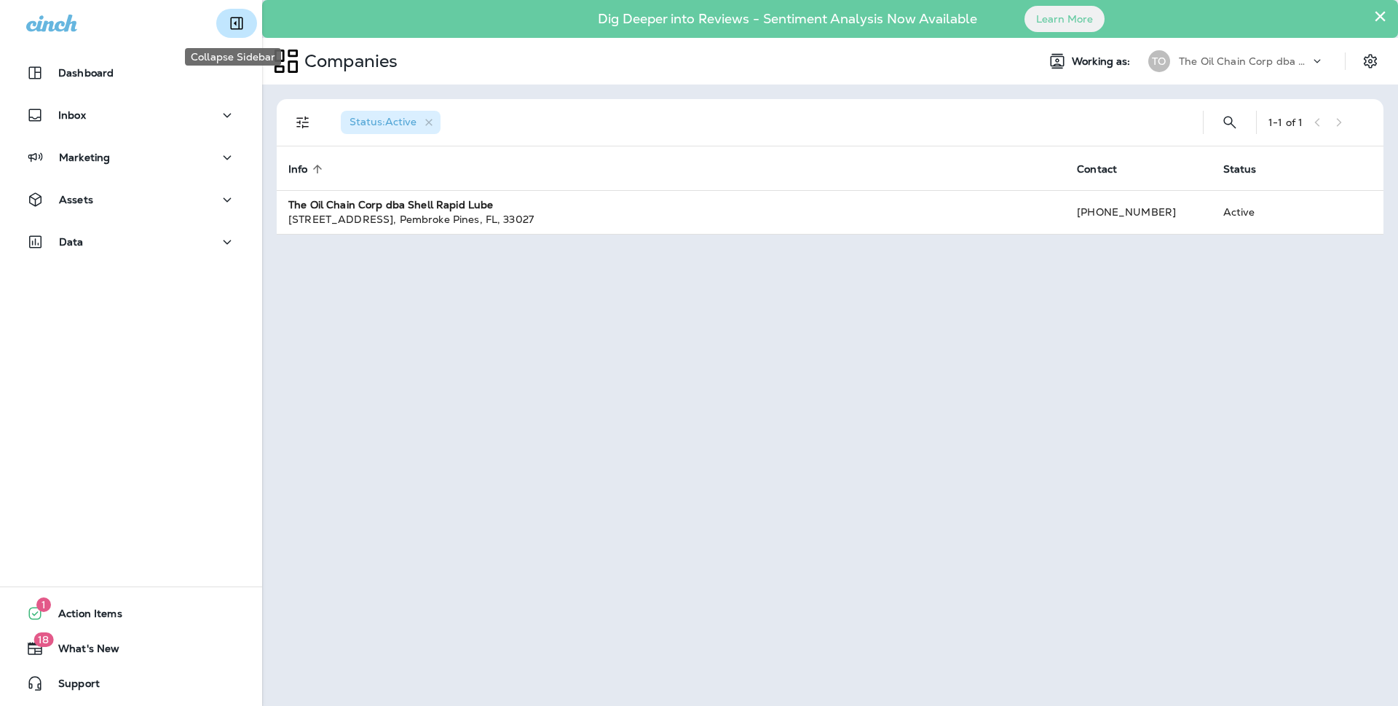
click at [233, 21] on icon "Collapse Sidebar" at bounding box center [236, 23] width 17 height 17
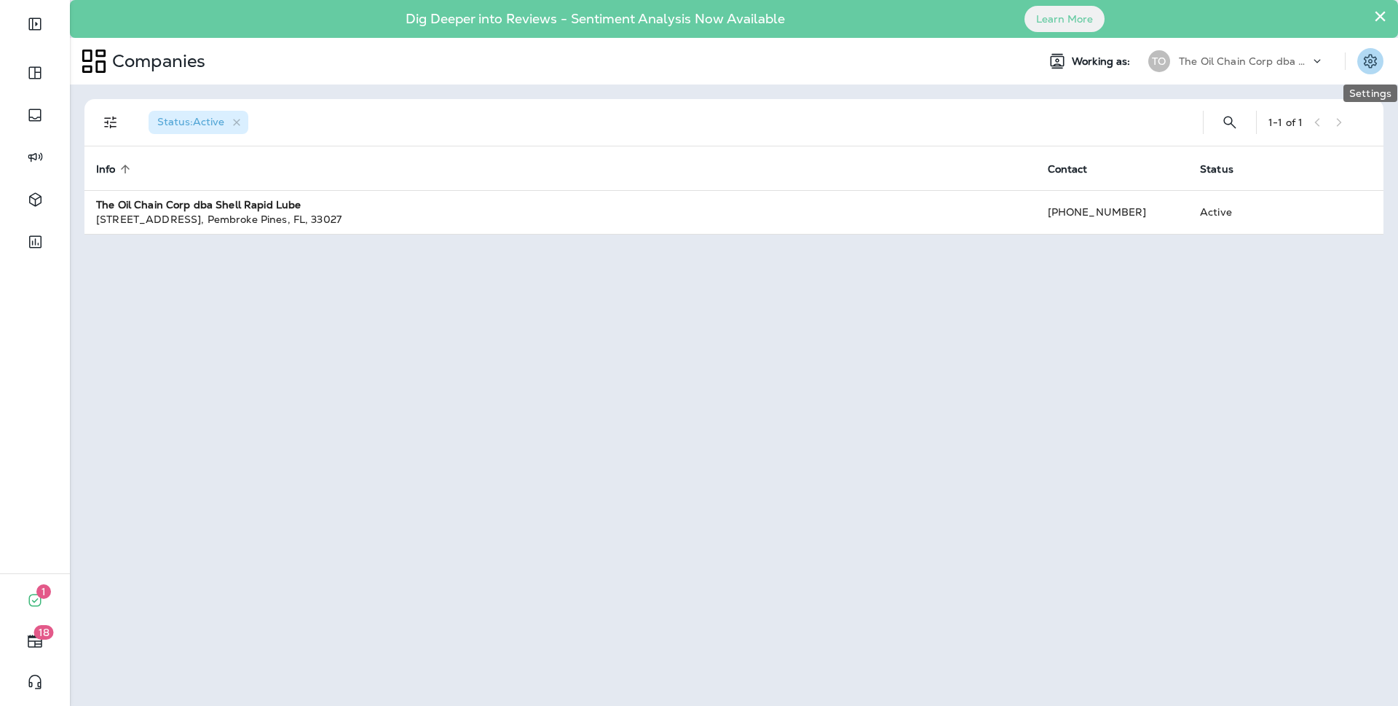
click at [1366, 56] on icon "Settings" at bounding box center [1370, 60] width 17 height 17
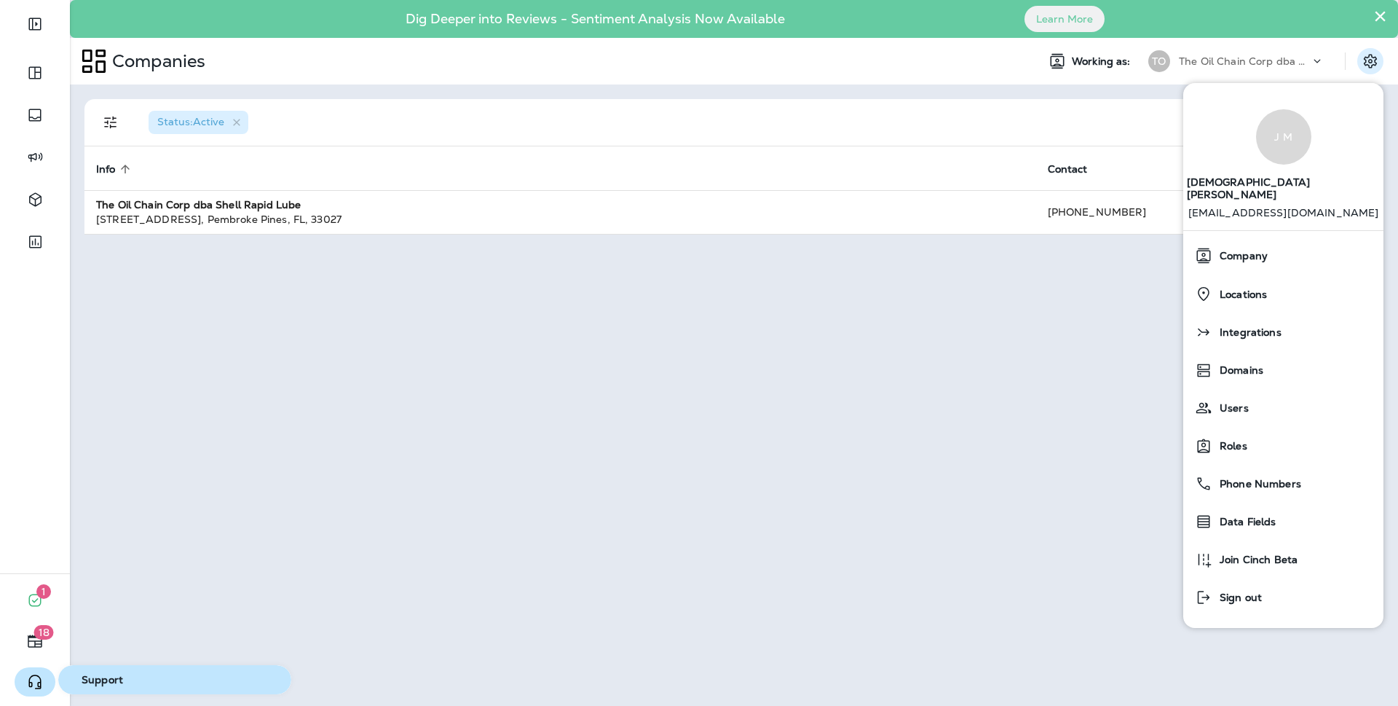
click at [35, 683] on icon "button" at bounding box center [34, 681] width 17 height 17
